Goal: Complete application form

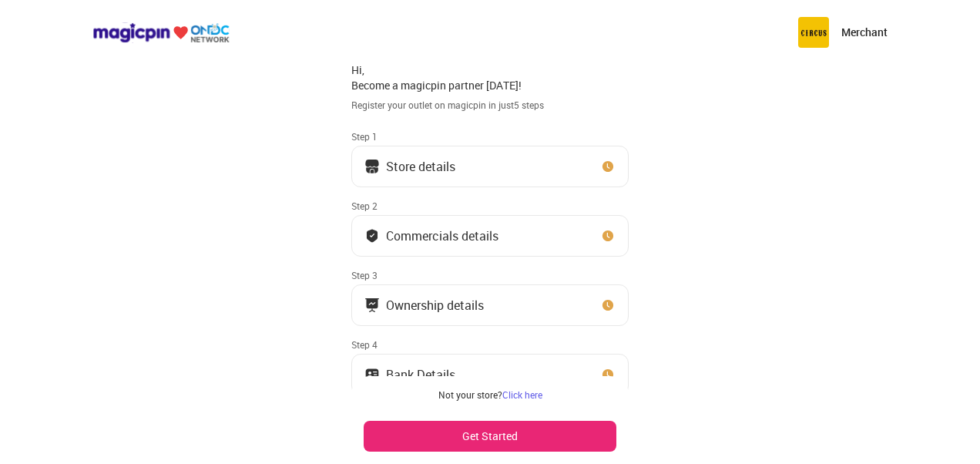
click at [518, 177] on button "Store details" at bounding box center [489, 167] width 277 height 42
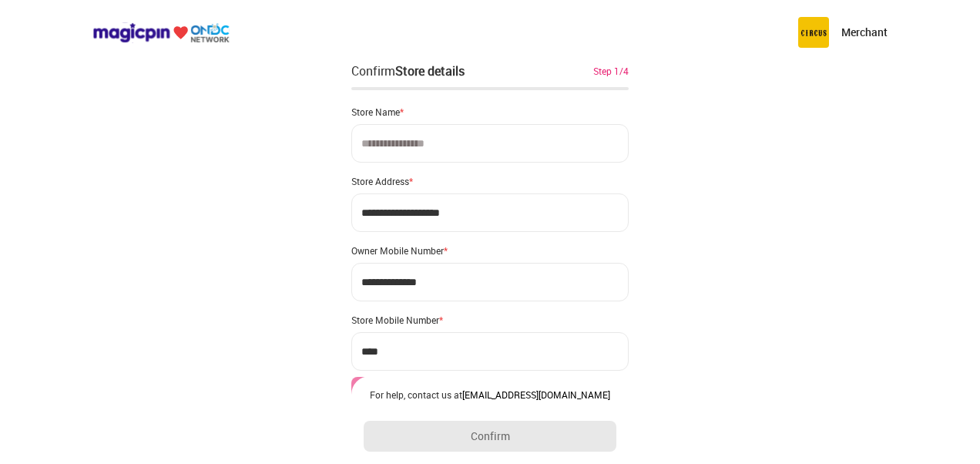
click at [462, 135] on input at bounding box center [489, 143] width 277 height 39
type input "**********"
click at [460, 217] on input "**********" at bounding box center [489, 212] width 277 height 39
type input "**********"
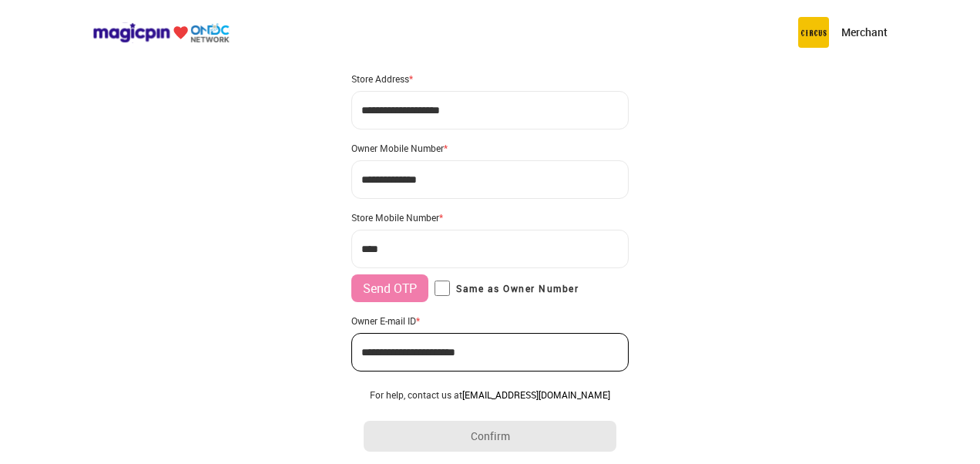
click at [485, 240] on input "***" at bounding box center [489, 249] width 277 height 39
type input "**********"
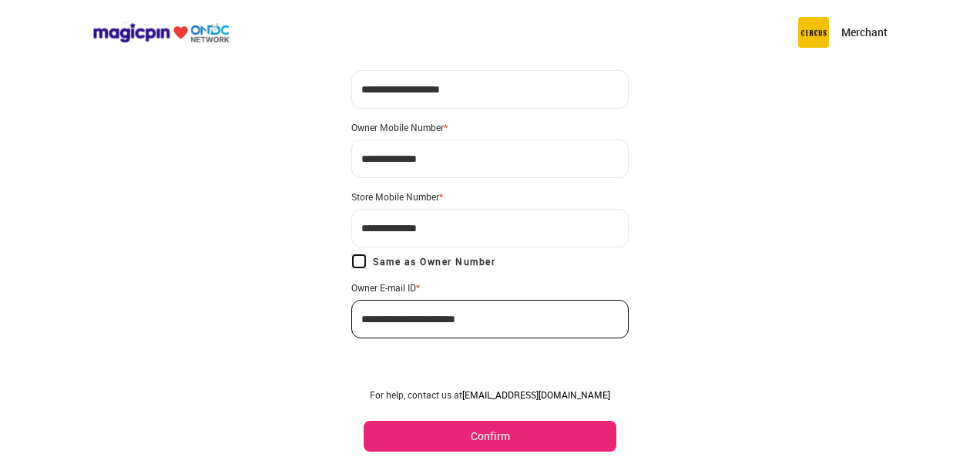
scroll to position [136, 0]
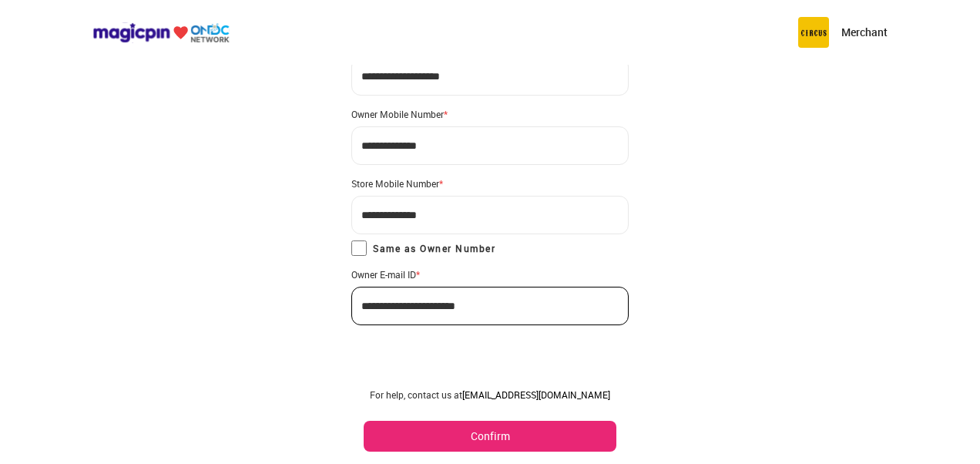
click at [487, 428] on button "Confirm" at bounding box center [490, 436] width 253 height 31
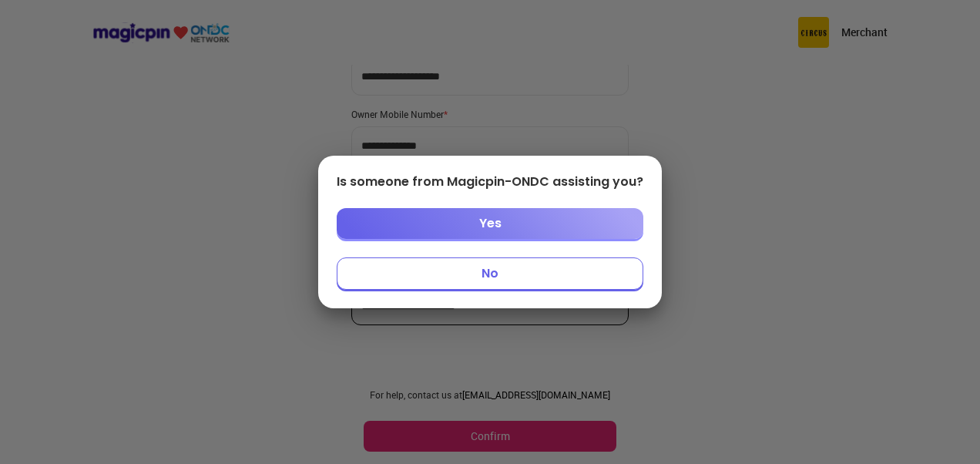
click at [486, 282] on button "No" at bounding box center [490, 273] width 307 height 32
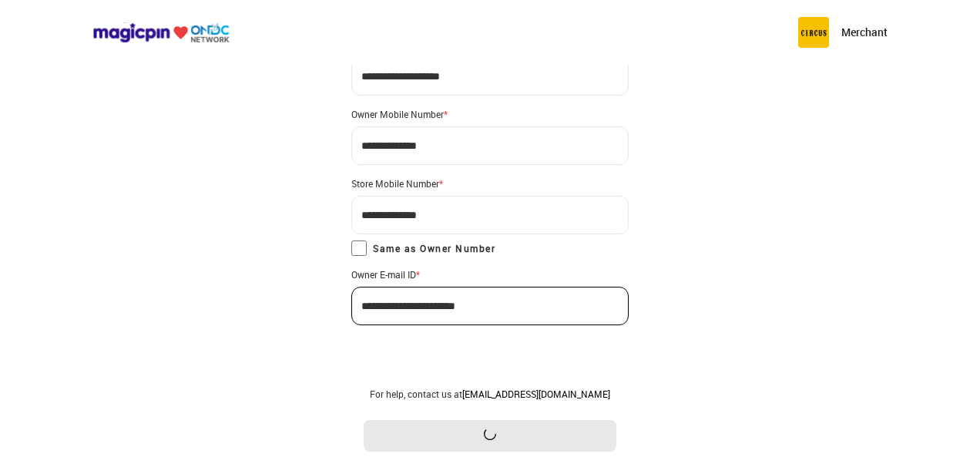
scroll to position [0, 0]
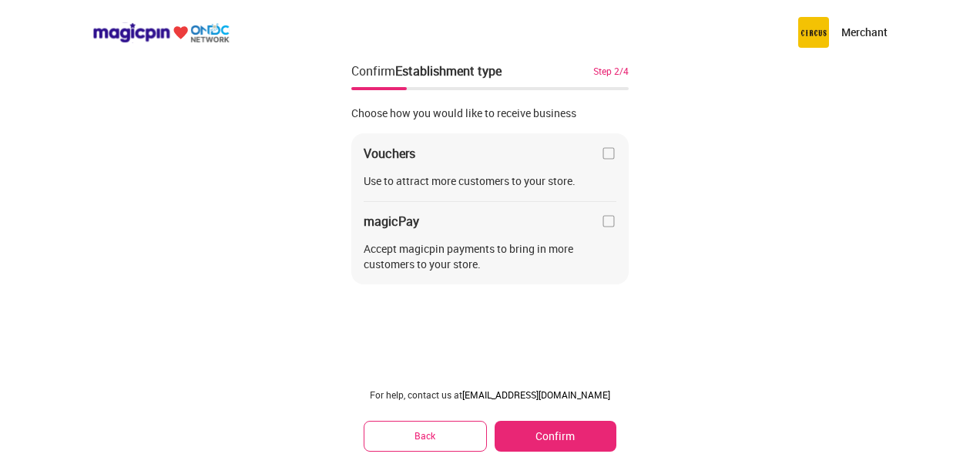
click at [608, 217] on img at bounding box center [608, 220] width 15 height 15
click at [610, 149] on img at bounding box center [608, 153] width 15 height 15
click at [575, 433] on button "Confirm" at bounding box center [556, 436] width 122 height 31
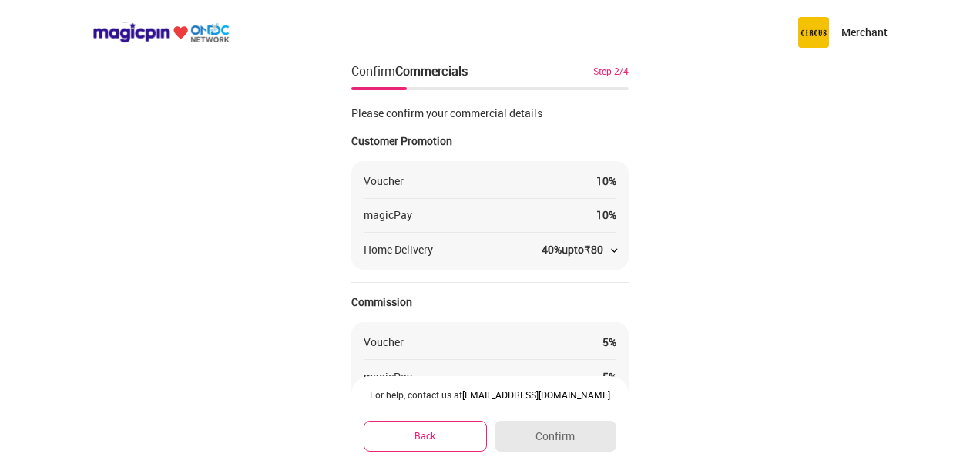
scroll to position [25, 0]
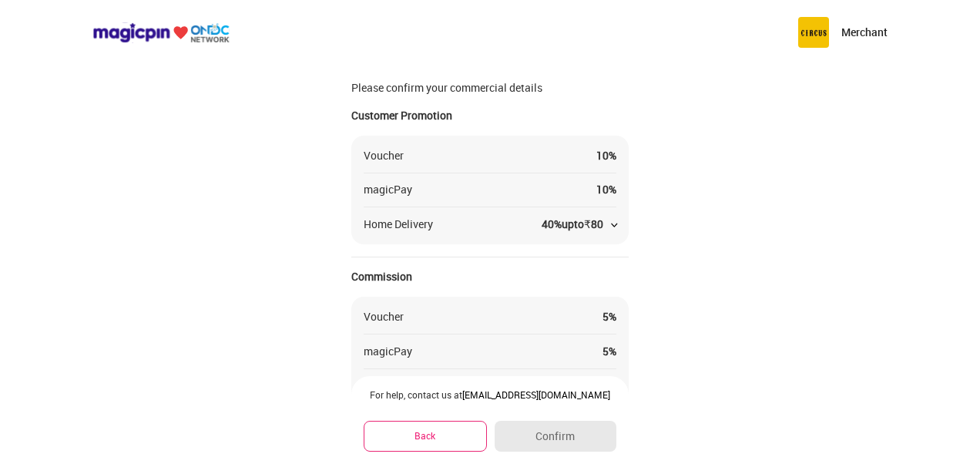
click at [603, 227] on div "40 % upto ₹ 80" at bounding box center [579, 224] width 75 height 15
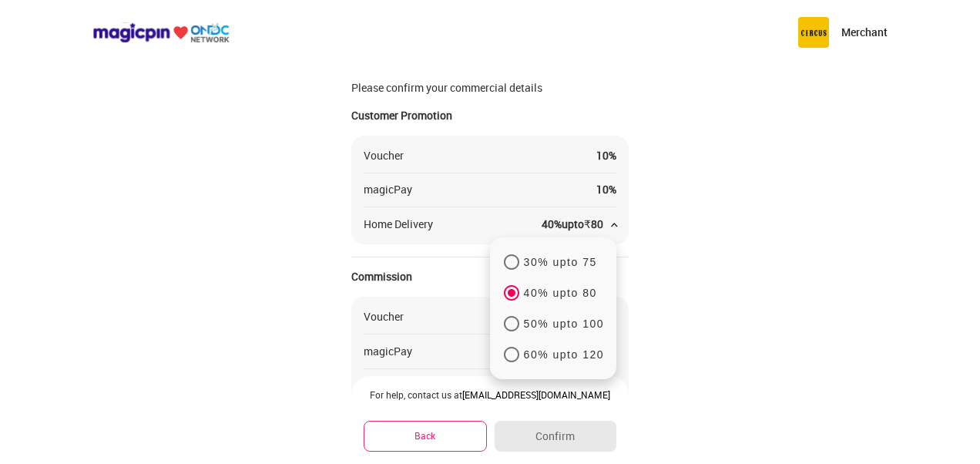
click at [537, 256] on p "30% upto 75" at bounding box center [560, 262] width 73 height 14
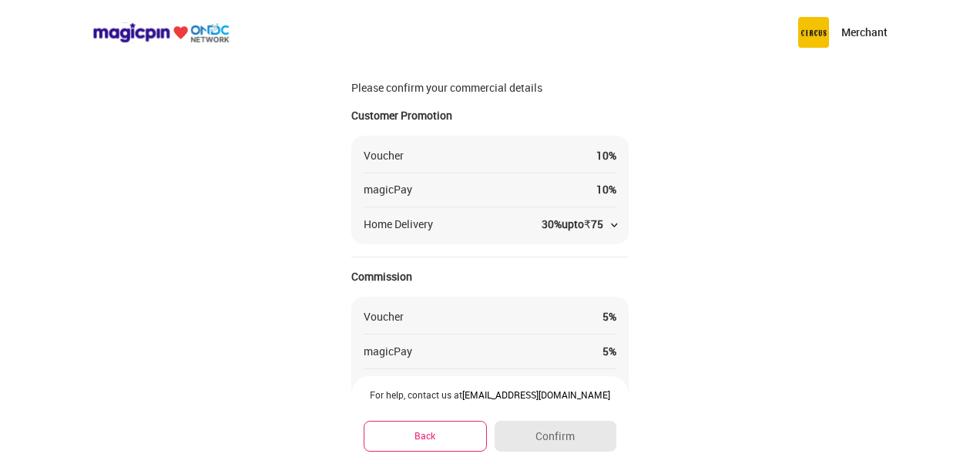
scroll to position [207, 0]
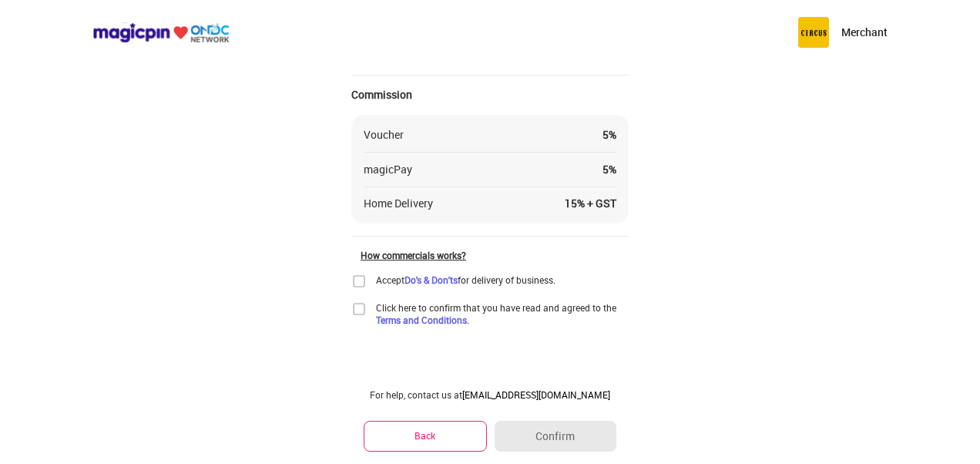
click at [356, 285] on img at bounding box center [358, 281] width 15 height 15
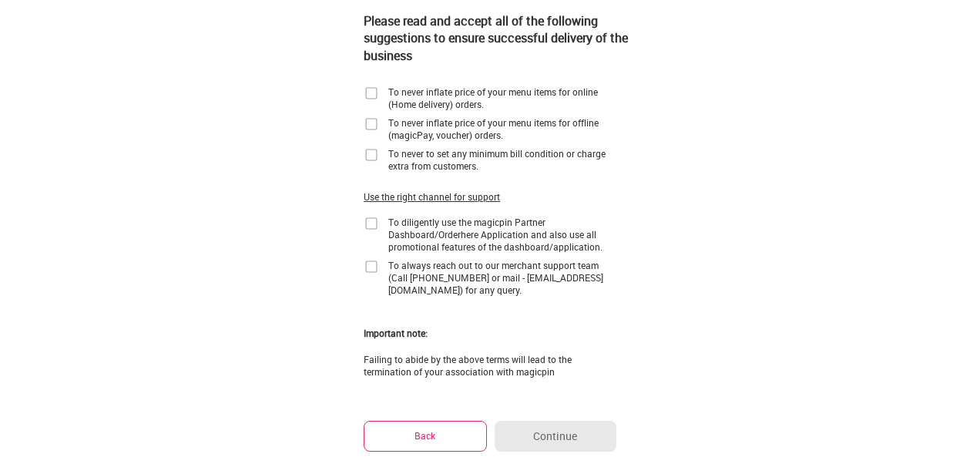
click at [374, 92] on img at bounding box center [371, 93] width 15 height 15
click at [371, 123] on img at bounding box center [371, 123] width 15 height 15
click at [372, 149] on img at bounding box center [371, 154] width 15 height 15
click at [373, 225] on img at bounding box center [371, 223] width 15 height 15
click at [371, 264] on img at bounding box center [371, 266] width 15 height 15
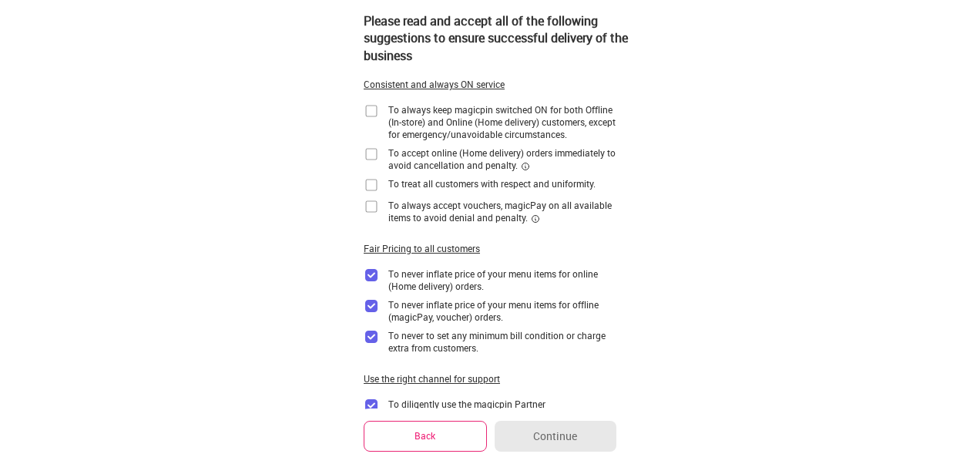
scroll to position [0, 0]
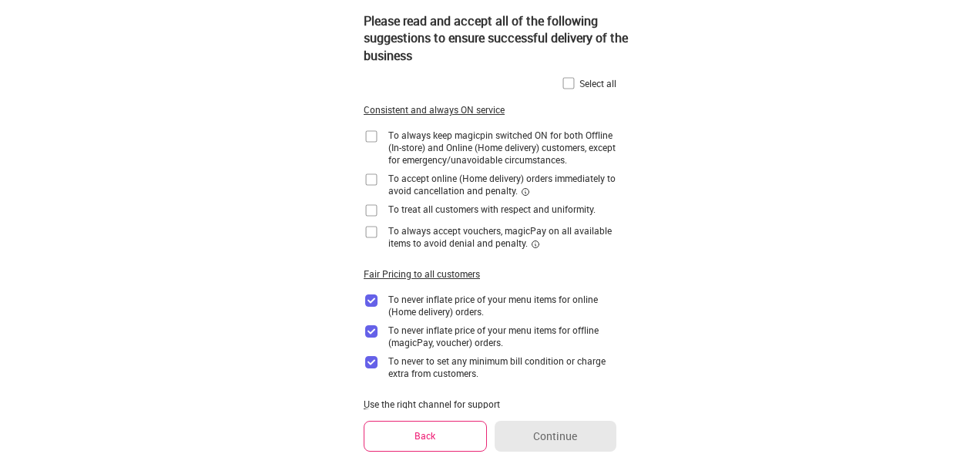
click at [566, 82] on img at bounding box center [568, 83] width 15 height 15
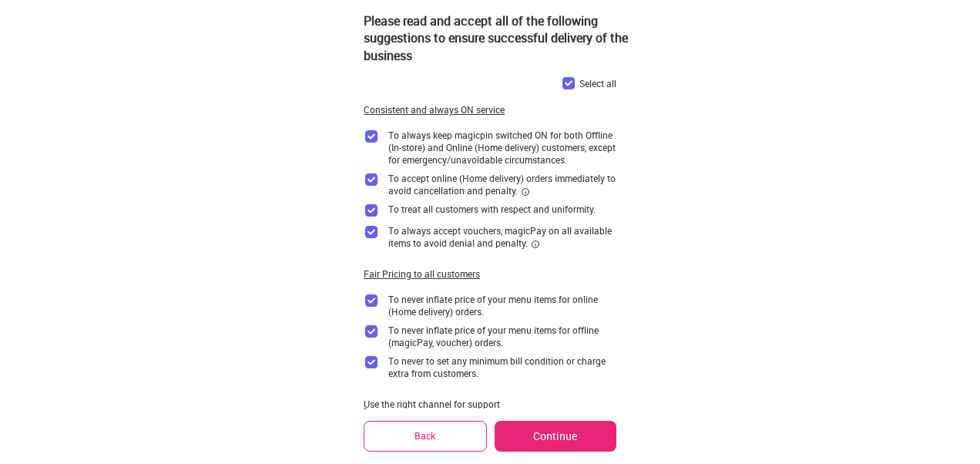
click at [556, 429] on button "Continue" at bounding box center [556, 436] width 122 height 31
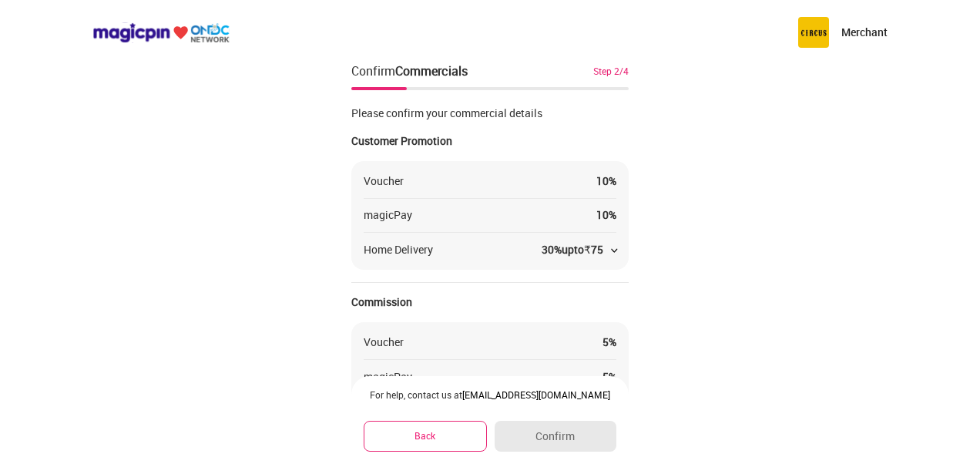
scroll to position [207, 0]
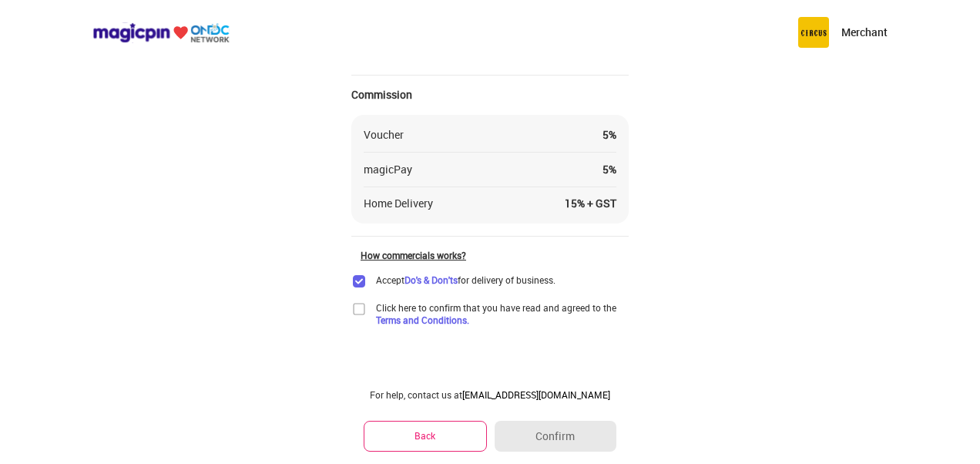
click at [361, 302] on img at bounding box center [358, 308] width 15 height 15
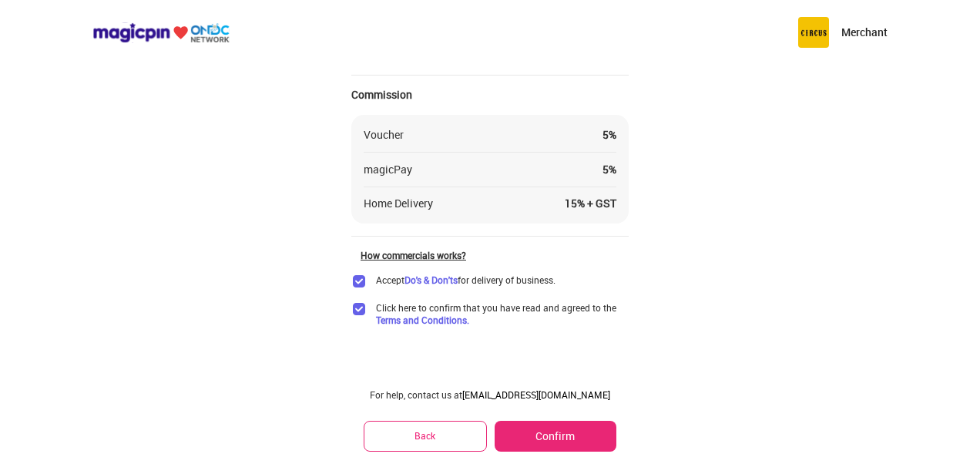
scroll to position [0, 0]
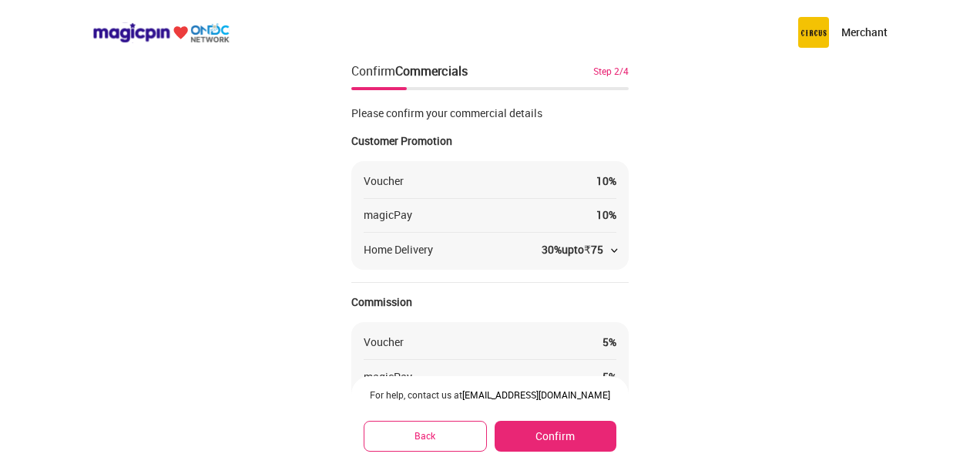
click at [603, 244] on div "upto ₹ 75" at bounding box center [583, 249] width 42 height 15
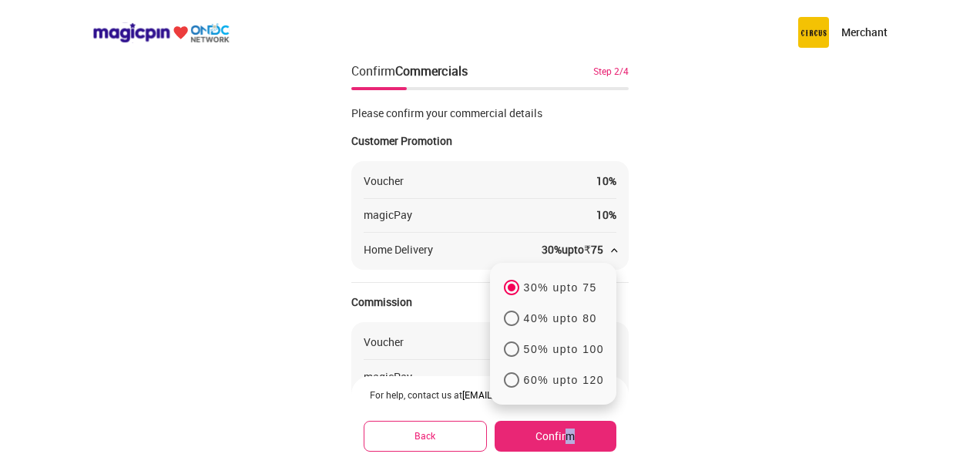
drag, startPoint x: 653, startPoint y: 327, endPoint x: 573, endPoint y: 429, distance: 129.5
click at [573, 429] on div "Merchant Confirm Commercials Step 2/4 Please confirm your commercial details Cu…" at bounding box center [490, 336] width 980 height 672
click at [573, 429] on button "Confirm" at bounding box center [556, 436] width 122 height 31
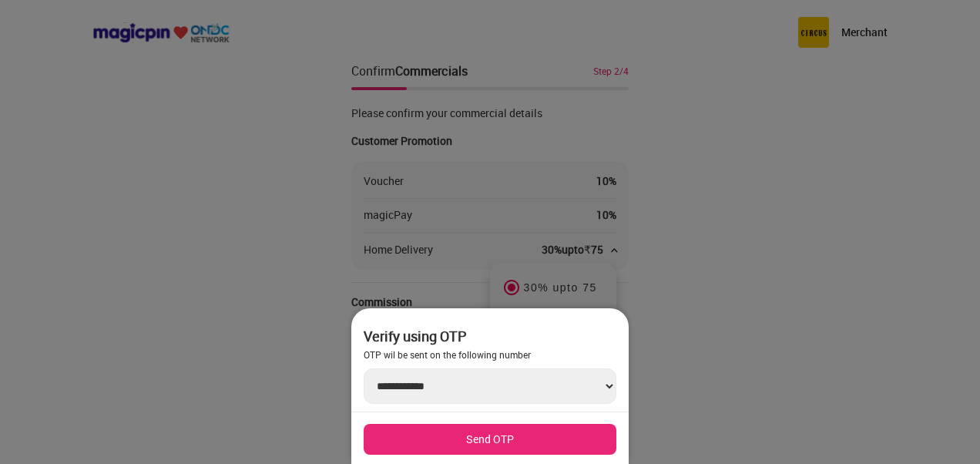
click at [512, 433] on button "Send OTP" at bounding box center [490, 439] width 253 height 31
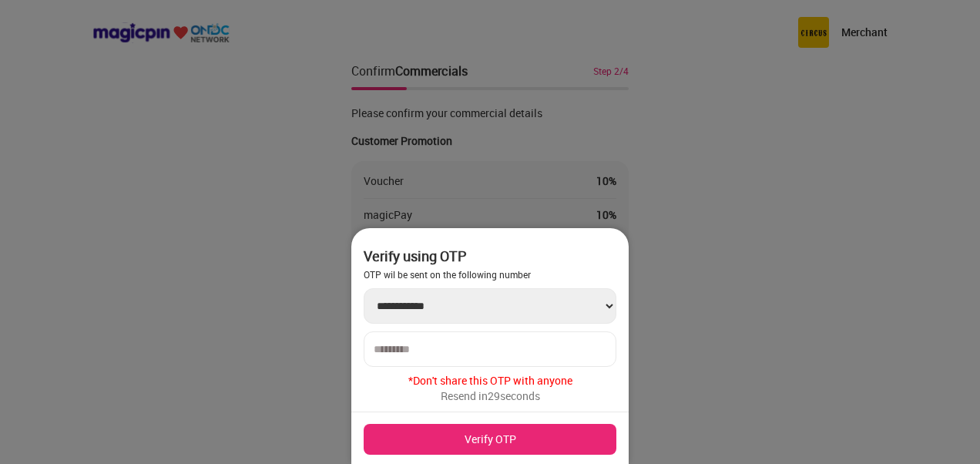
click at [508, 353] on input "number" at bounding box center [490, 349] width 233 height 12
click at [496, 346] on input "number" at bounding box center [490, 349] width 233 height 12
type input "******"
click at [479, 451] on button "Verify OTP" at bounding box center [490, 439] width 253 height 31
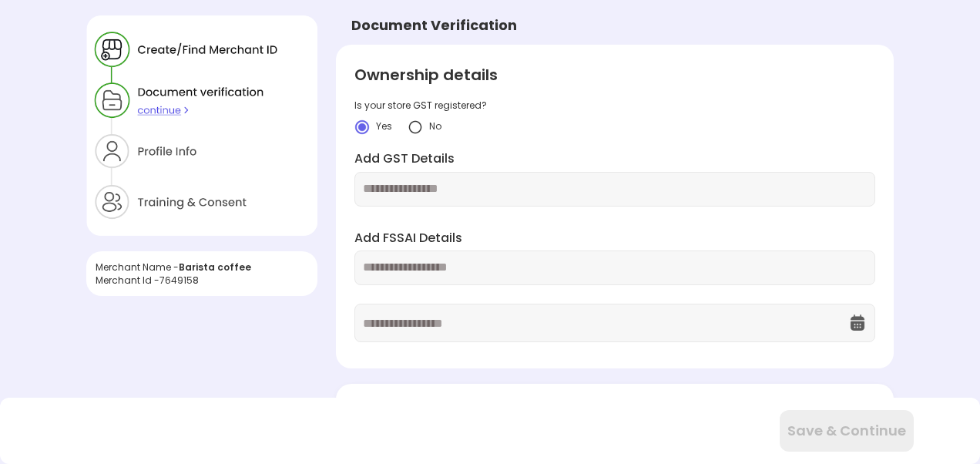
click at [447, 190] on input "text" at bounding box center [614, 189] width 503 height 18
paste input "**********"
type input "**********"
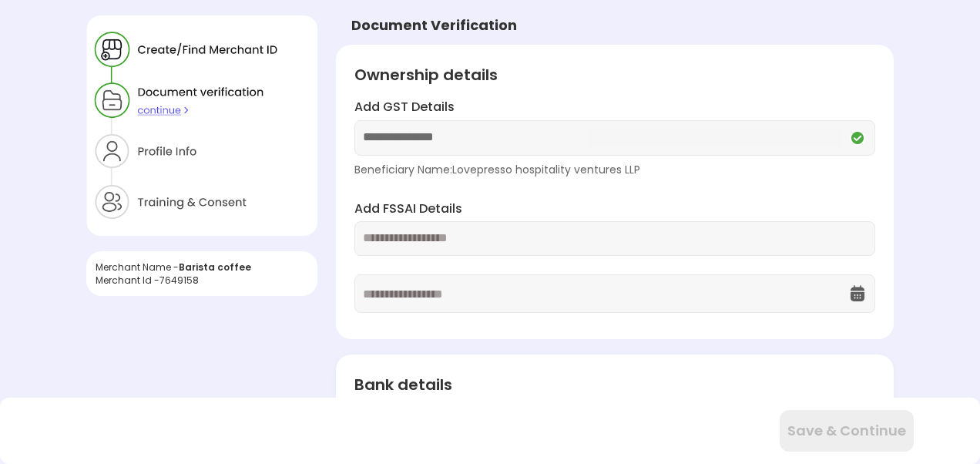
click at [485, 238] on input "text" at bounding box center [614, 239] width 503 height 18
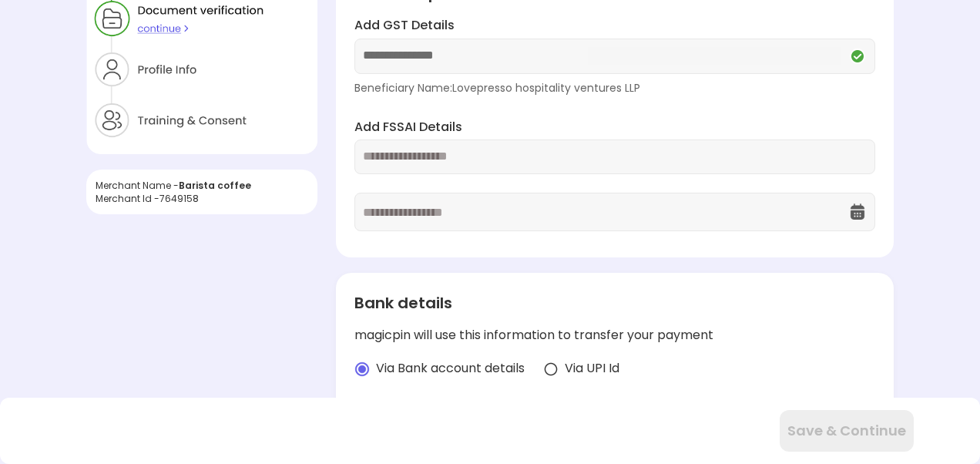
scroll to position [77, 0]
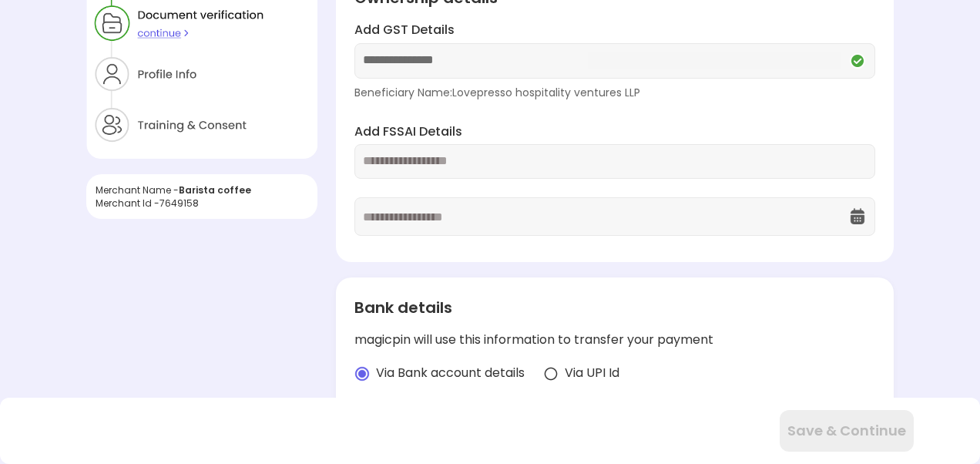
paste input "**********"
type input "**********"
click at [689, 96] on div "Beneficiary Name: Lovepresso hospitality ventures LLP" at bounding box center [614, 92] width 520 height 15
click at [547, 208] on input "text" at bounding box center [605, 216] width 485 height 37
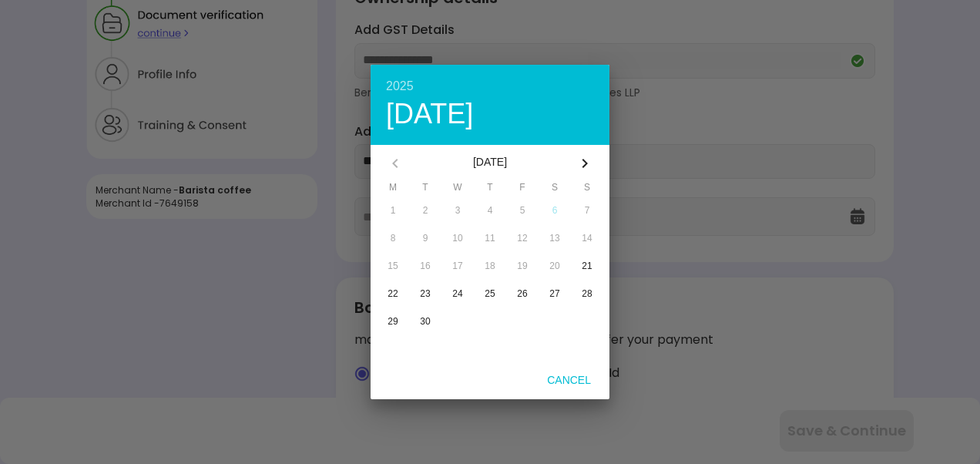
click at [771, 240] on div at bounding box center [490, 232] width 980 height 464
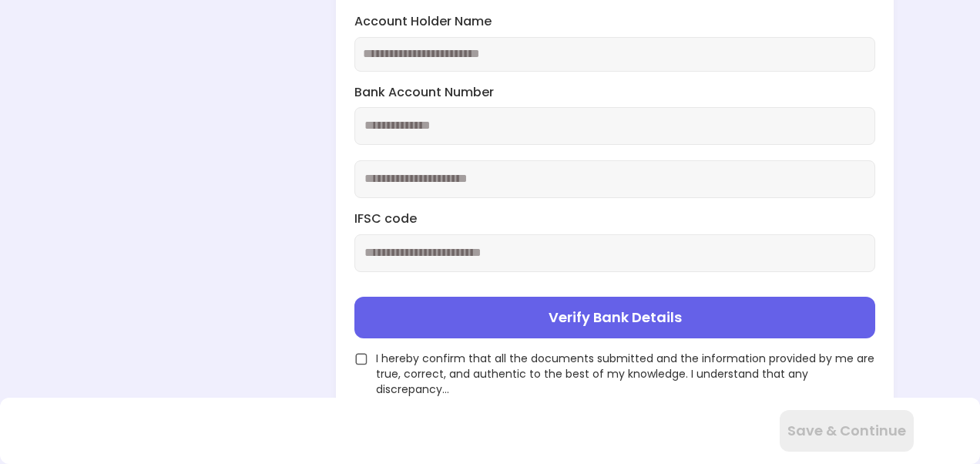
scroll to position [465, 0]
click at [358, 358] on img at bounding box center [361, 359] width 14 height 14
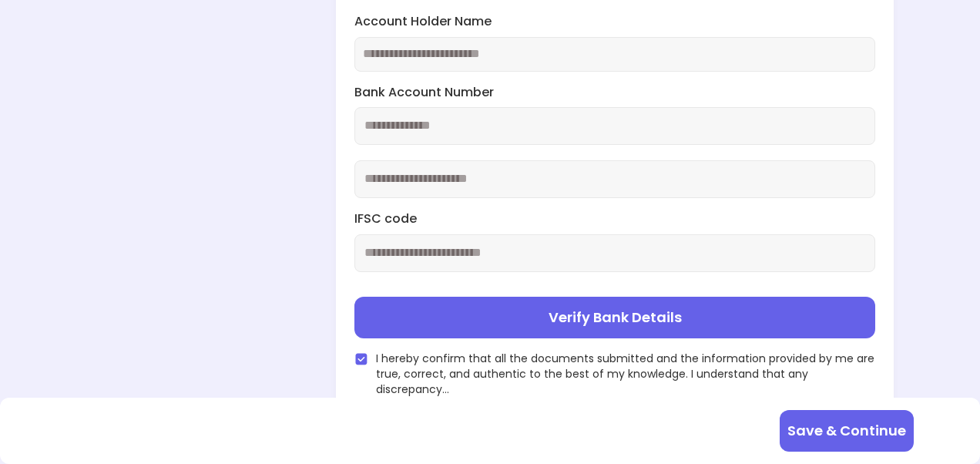
click at [828, 438] on button "Save & Continue" at bounding box center [847, 431] width 134 height 42
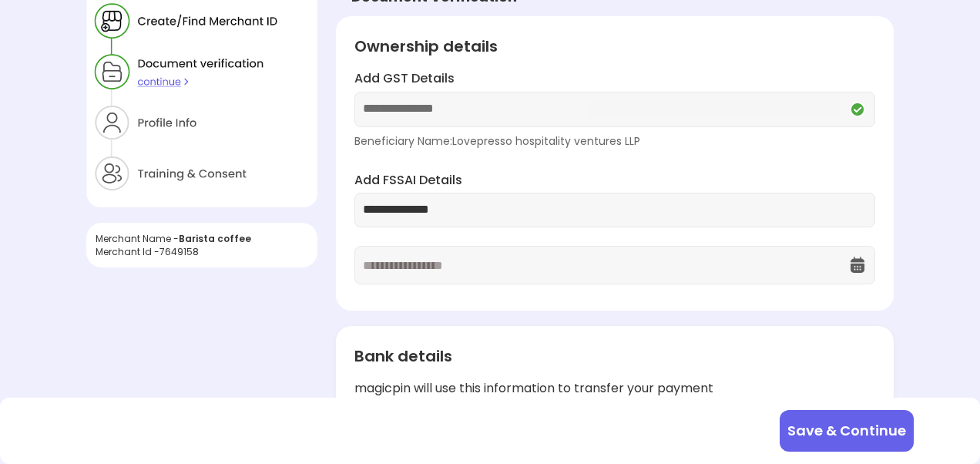
scroll to position [39, 0]
